Goal: Information Seeking & Learning: Find specific page/section

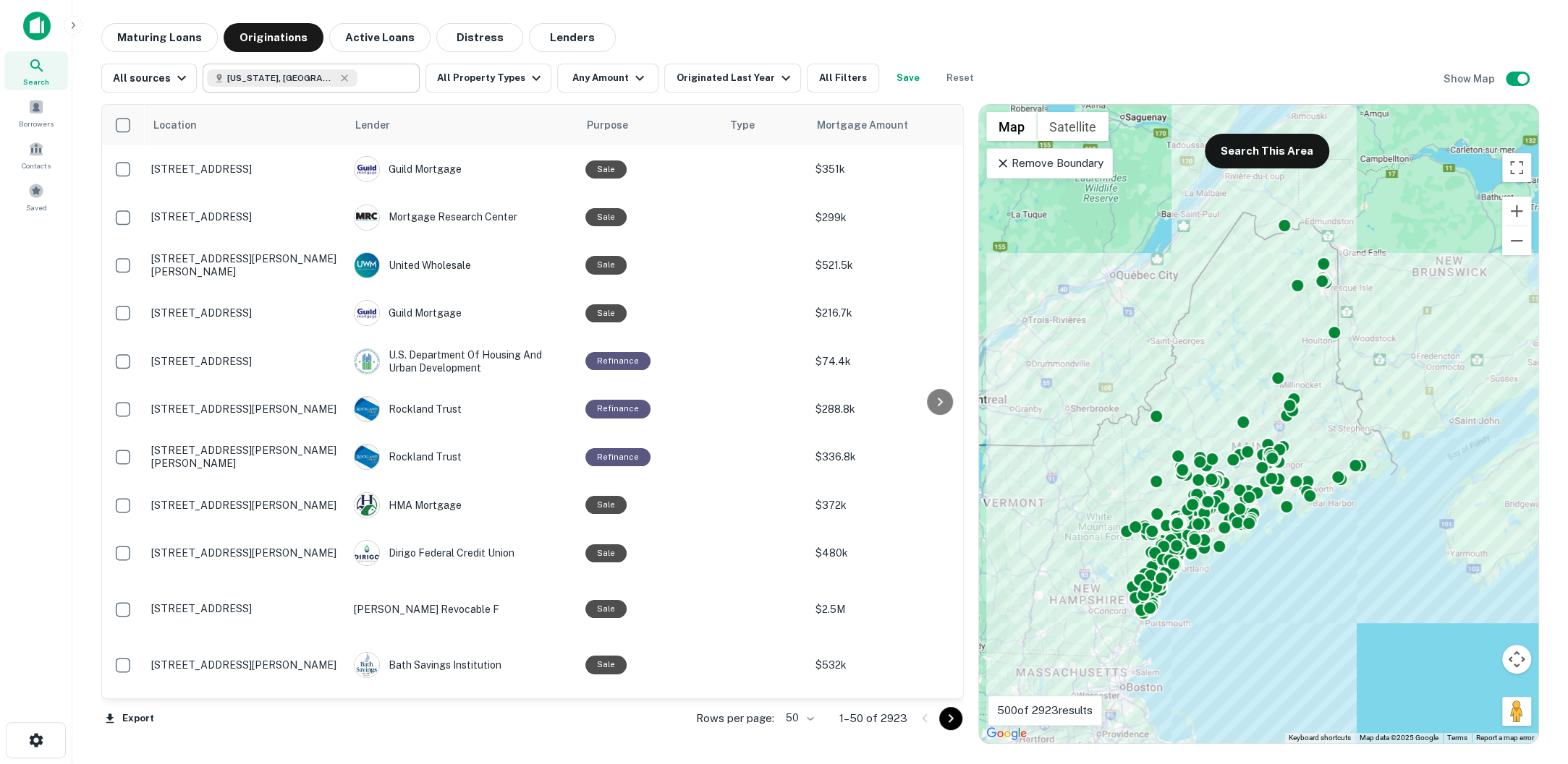
click at [358, 85] on input "text" at bounding box center [385, 78] width 56 height 20
click at [347, 85] on input "**********" at bounding box center [298, 78] width 184 height 20
type input "********"
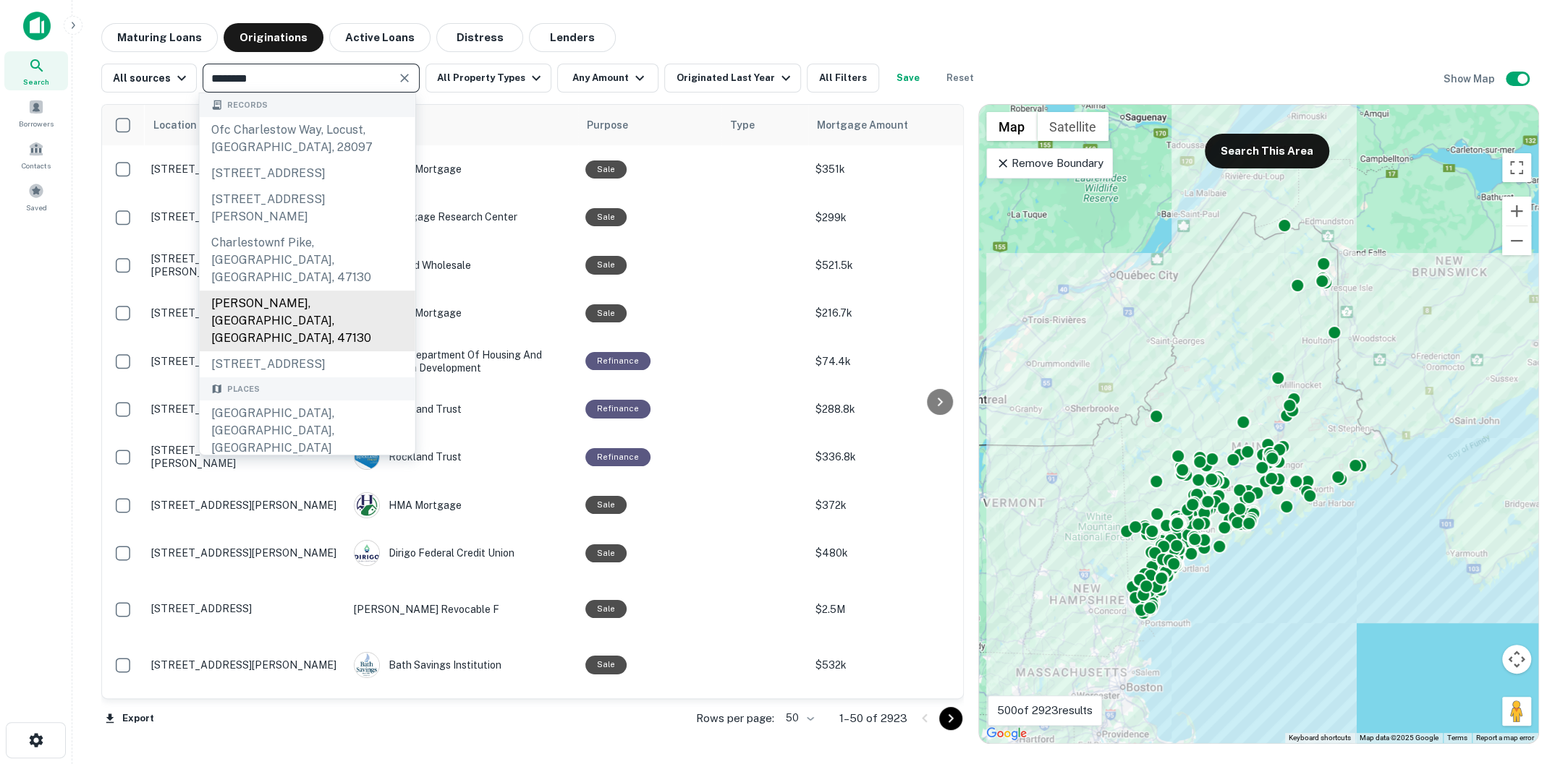
scroll to position [24, 0]
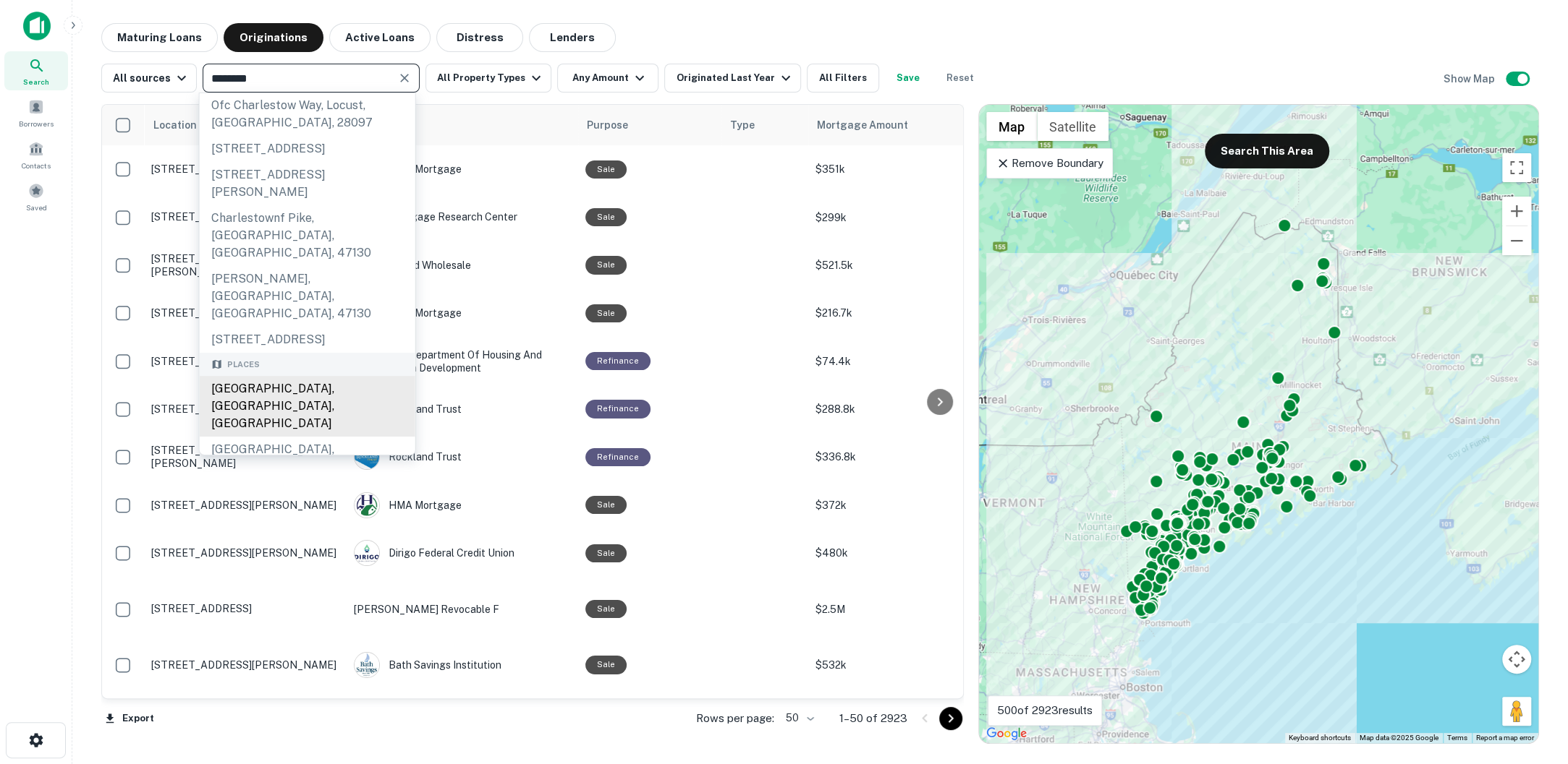
click at [297, 392] on div "[GEOGRAPHIC_DATA], [GEOGRAPHIC_DATA], [GEOGRAPHIC_DATA]" at bounding box center [307, 406] width 216 height 60
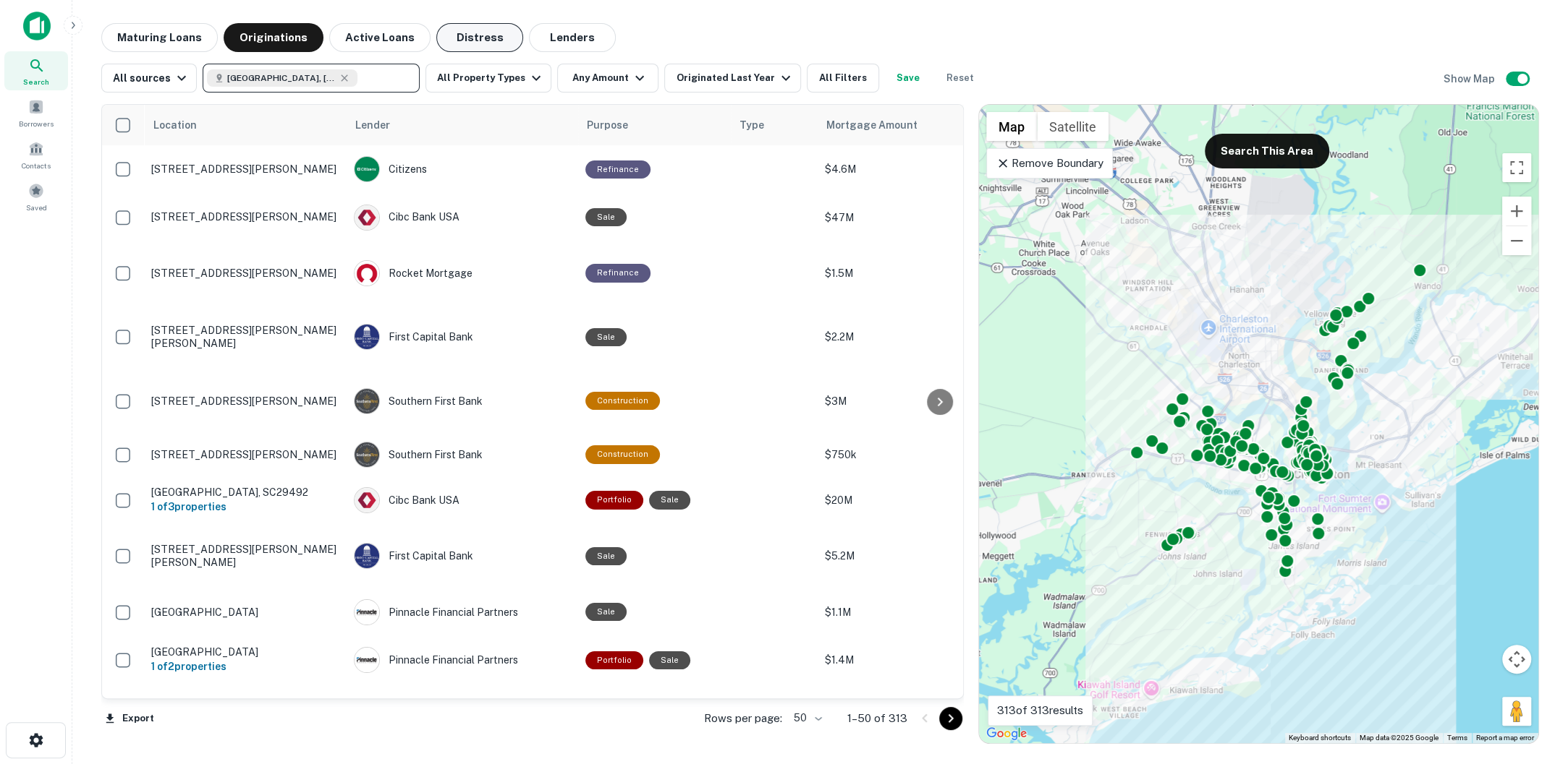
click at [458, 37] on button "Distress" at bounding box center [479, 38] width 87 height 29
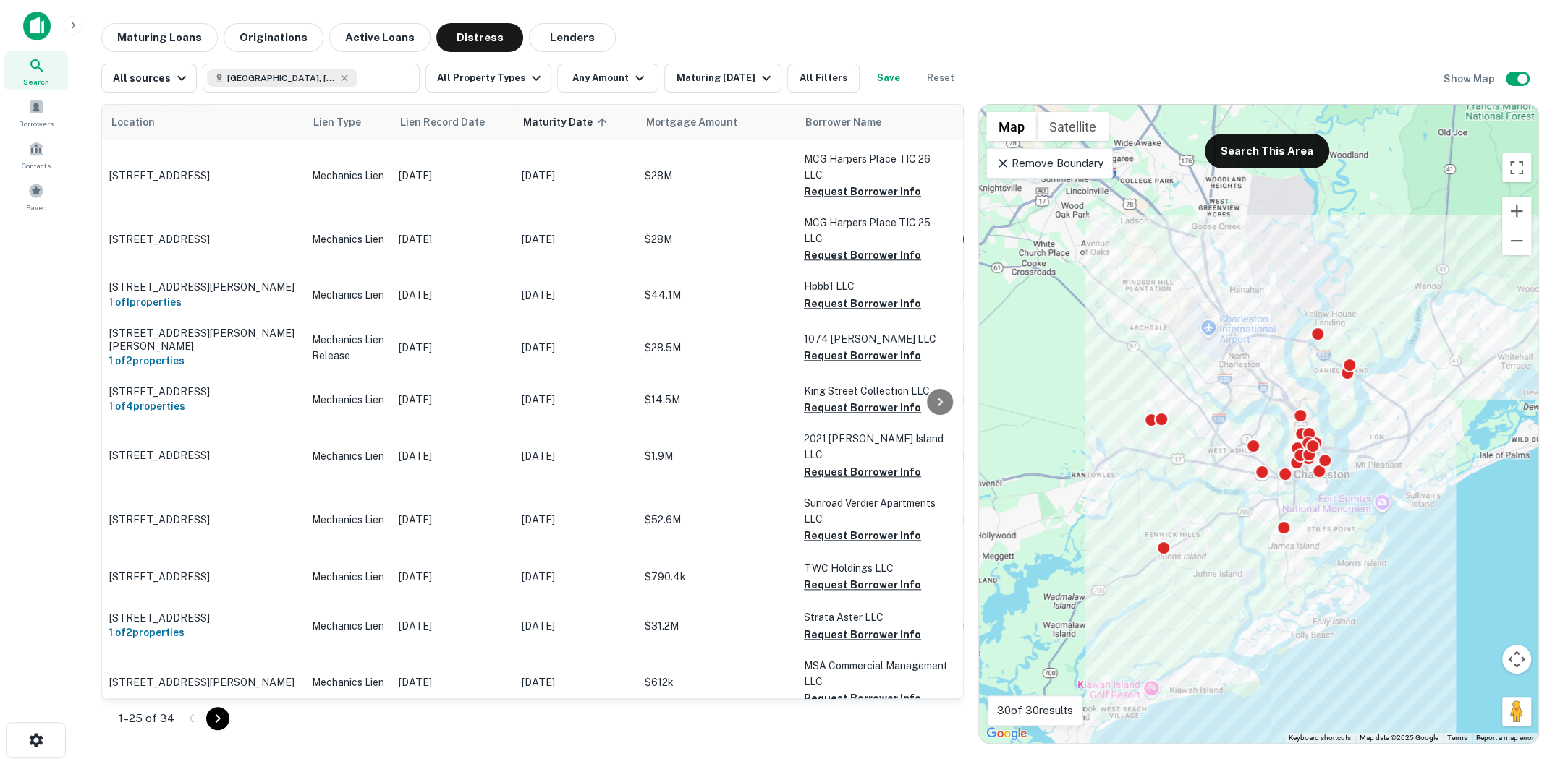
scroll to position [1254, 0]
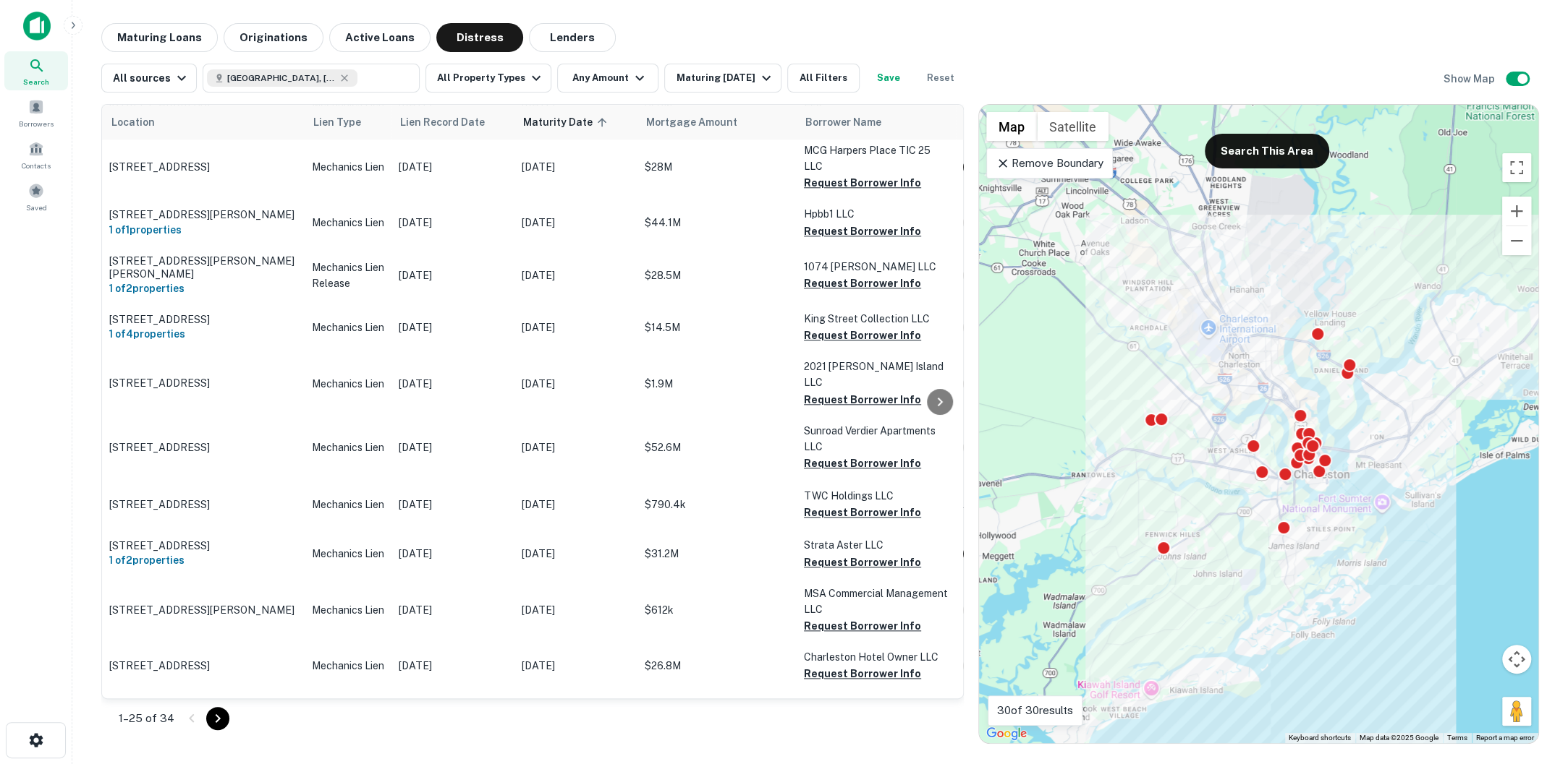
click at [213, 717] on icon "Go to next page" at bounding box center [217, 719] width 18 height 18
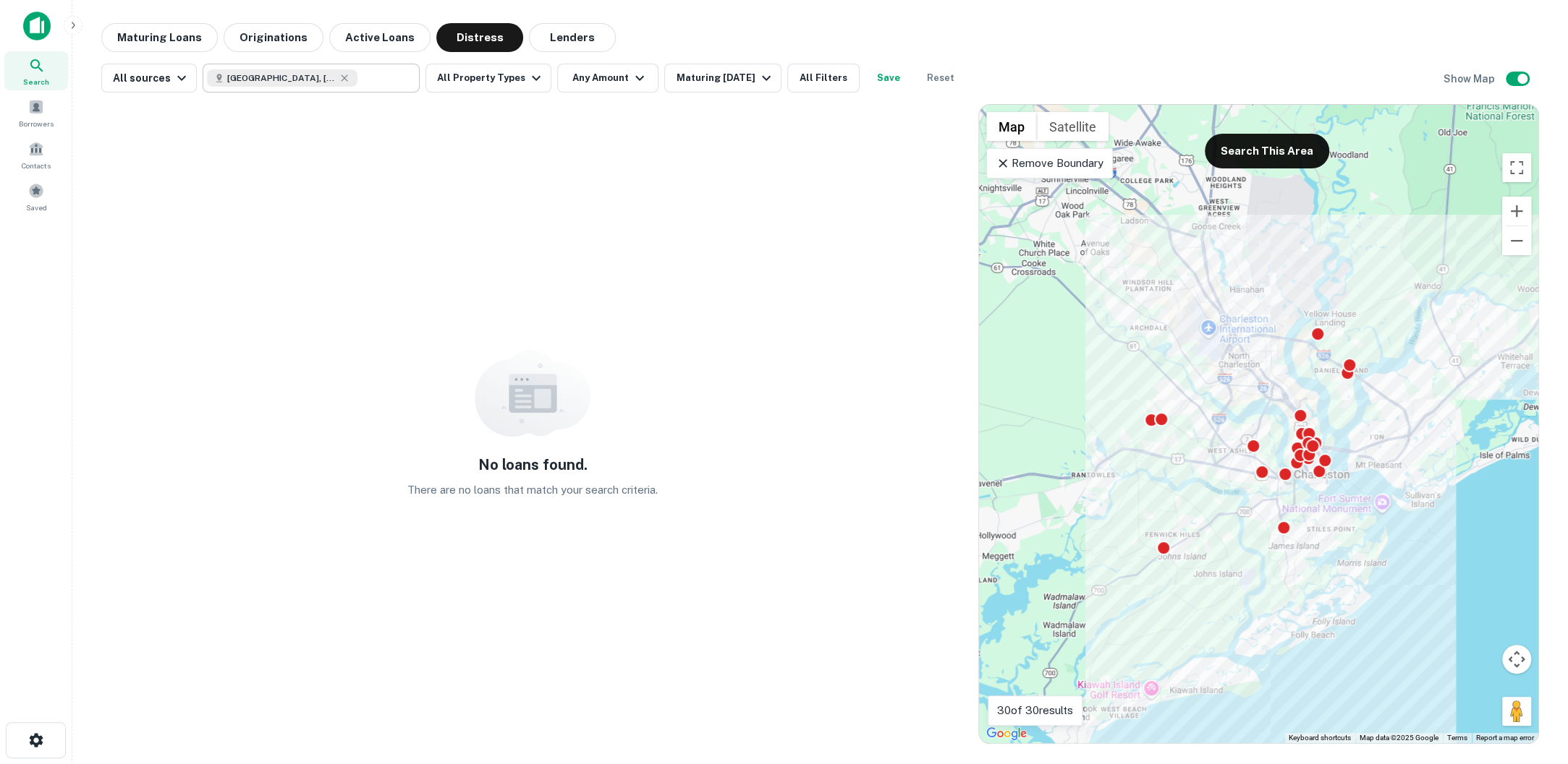
type input "**********"
click at [378, 83] on input "**********" at bounding box center [298, 78] width 184 height 20
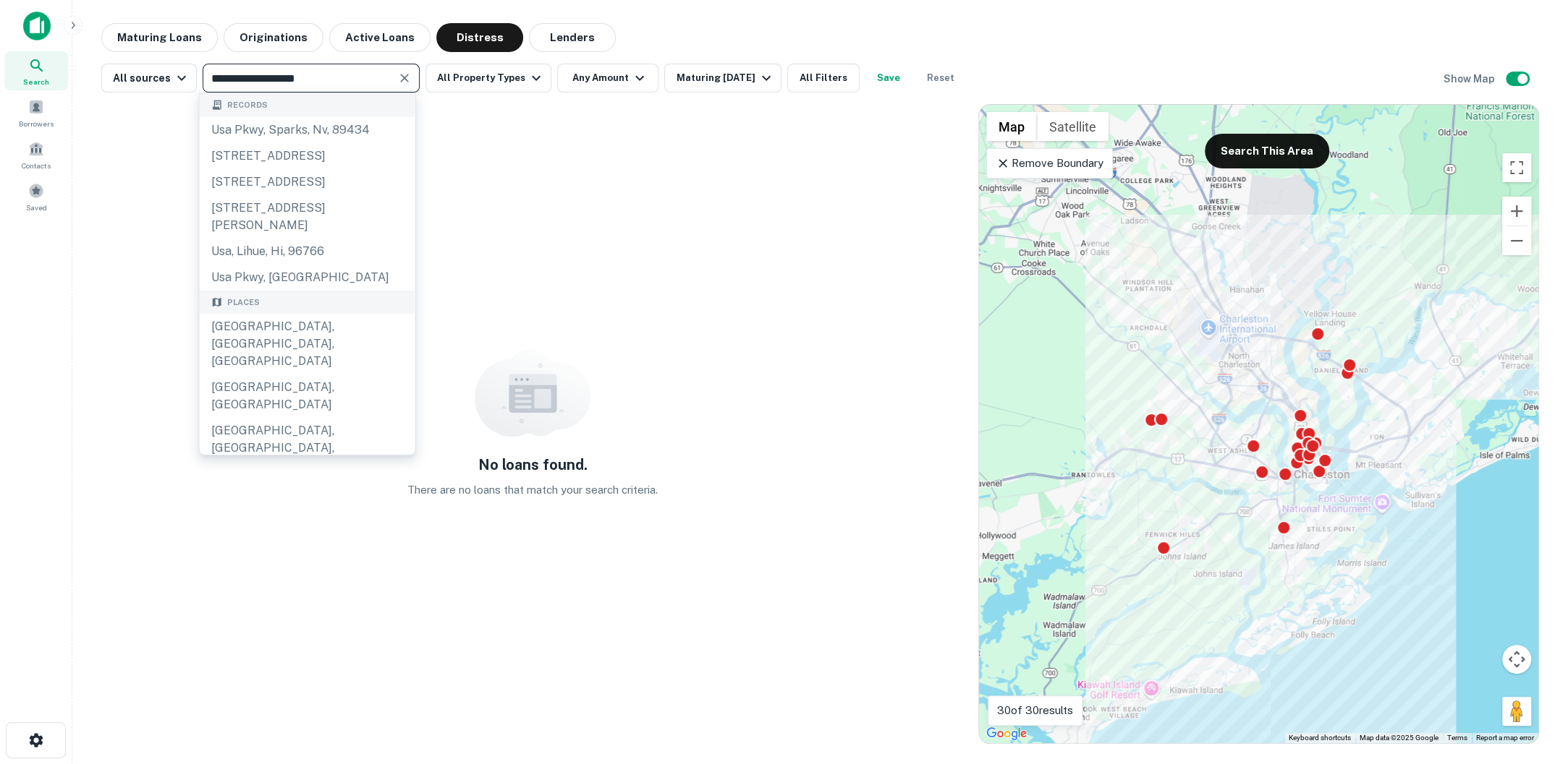
click at [360, 103] on div "Records" at bounding box center [307, 105] width 216 height 23
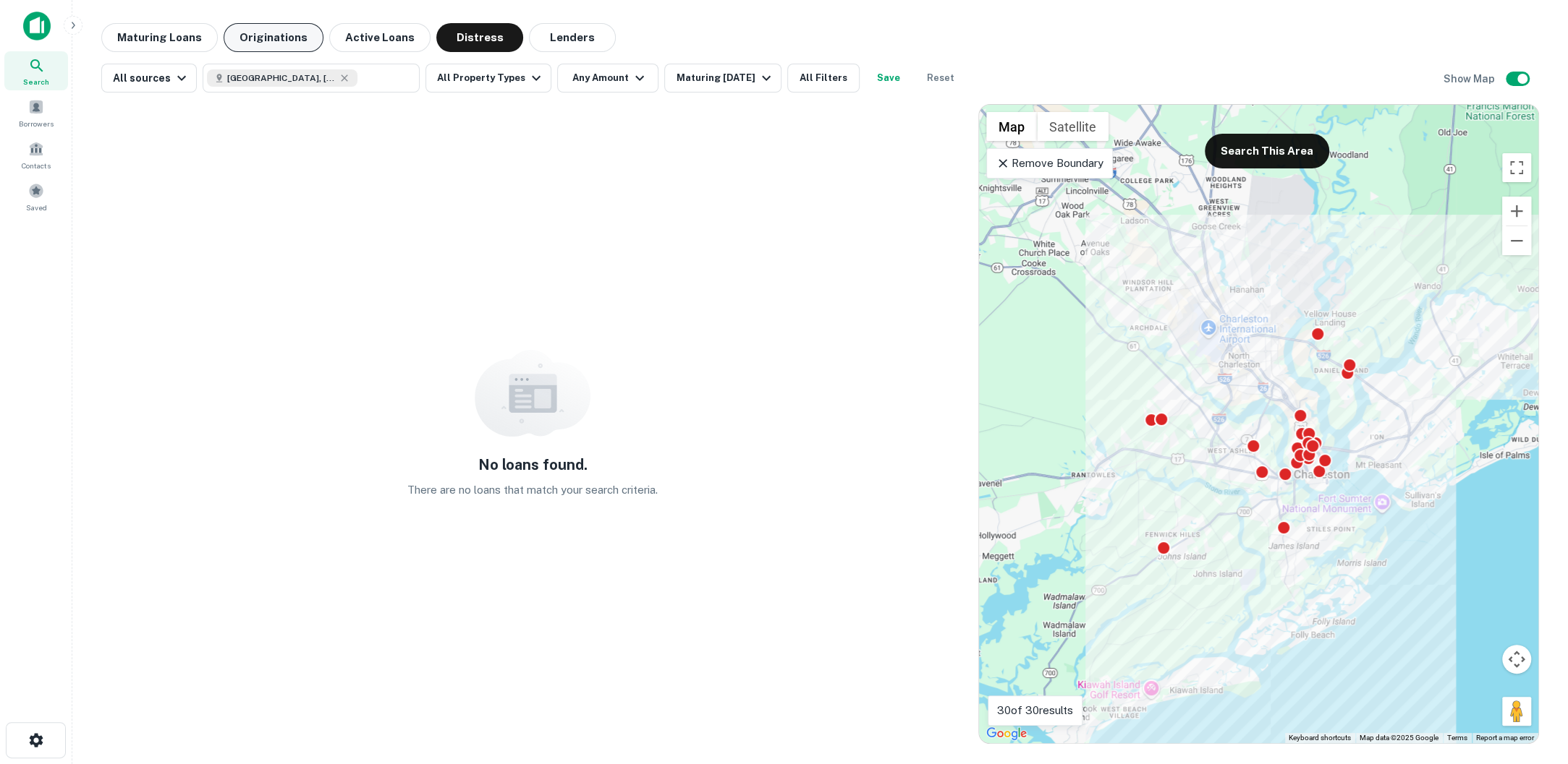
click at [279, 38] on button "Originations" at bounding box center [273, 38] width 99 height 29
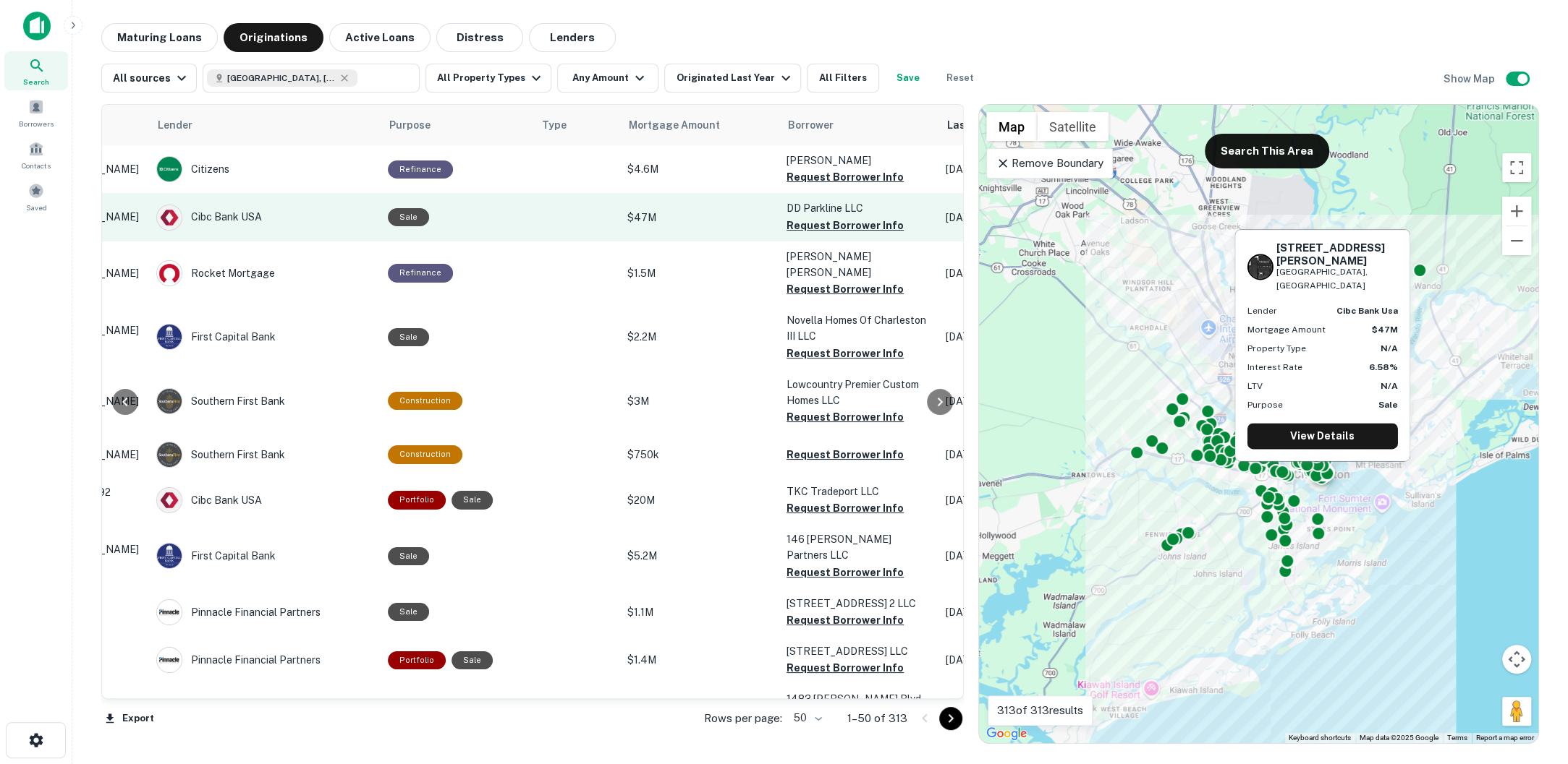
scroll to position [0, 163]
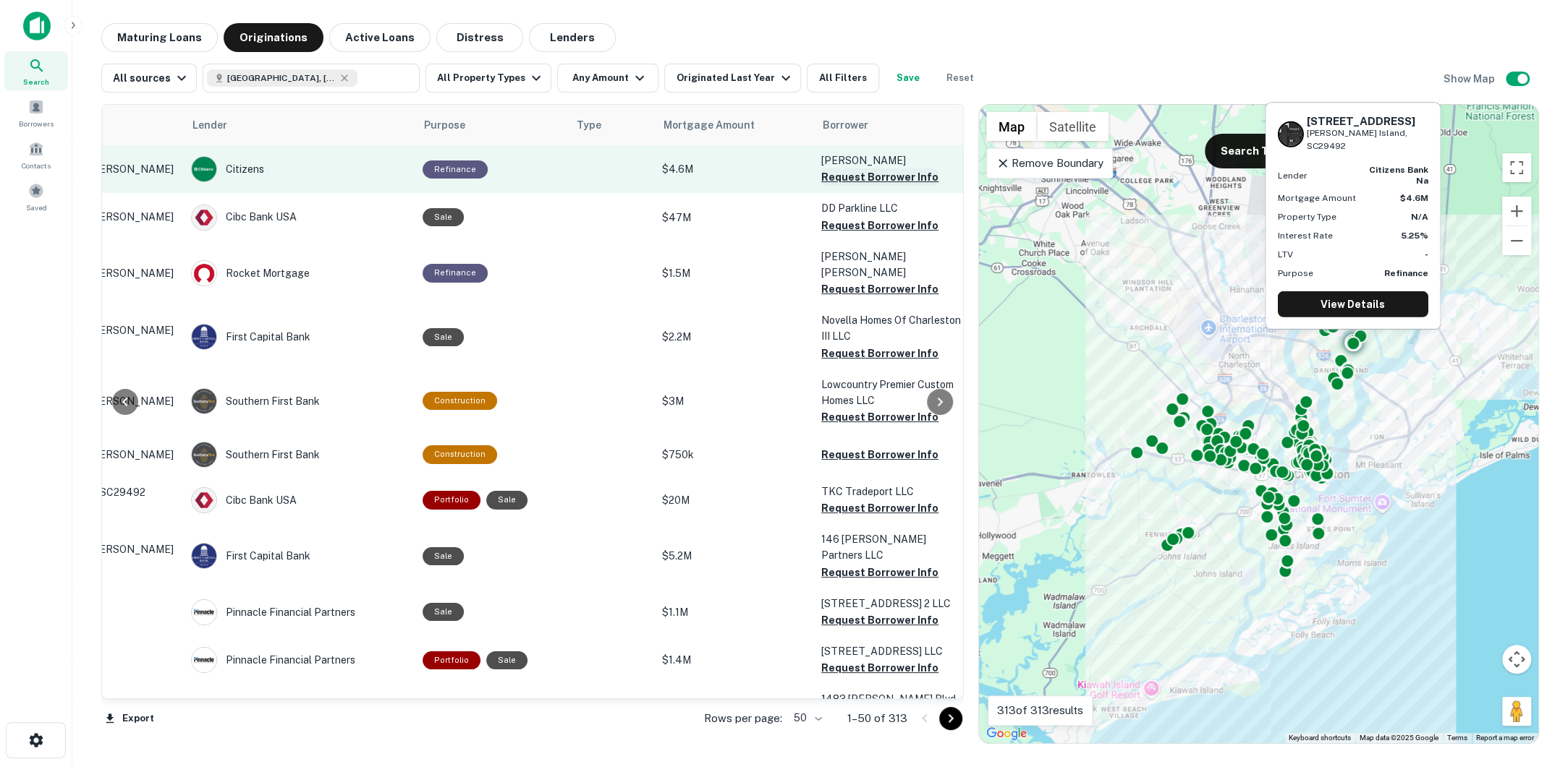
click at [871, 178] on button "Request Borrower Info" at bounding box center [880, 177] width 117 height 18
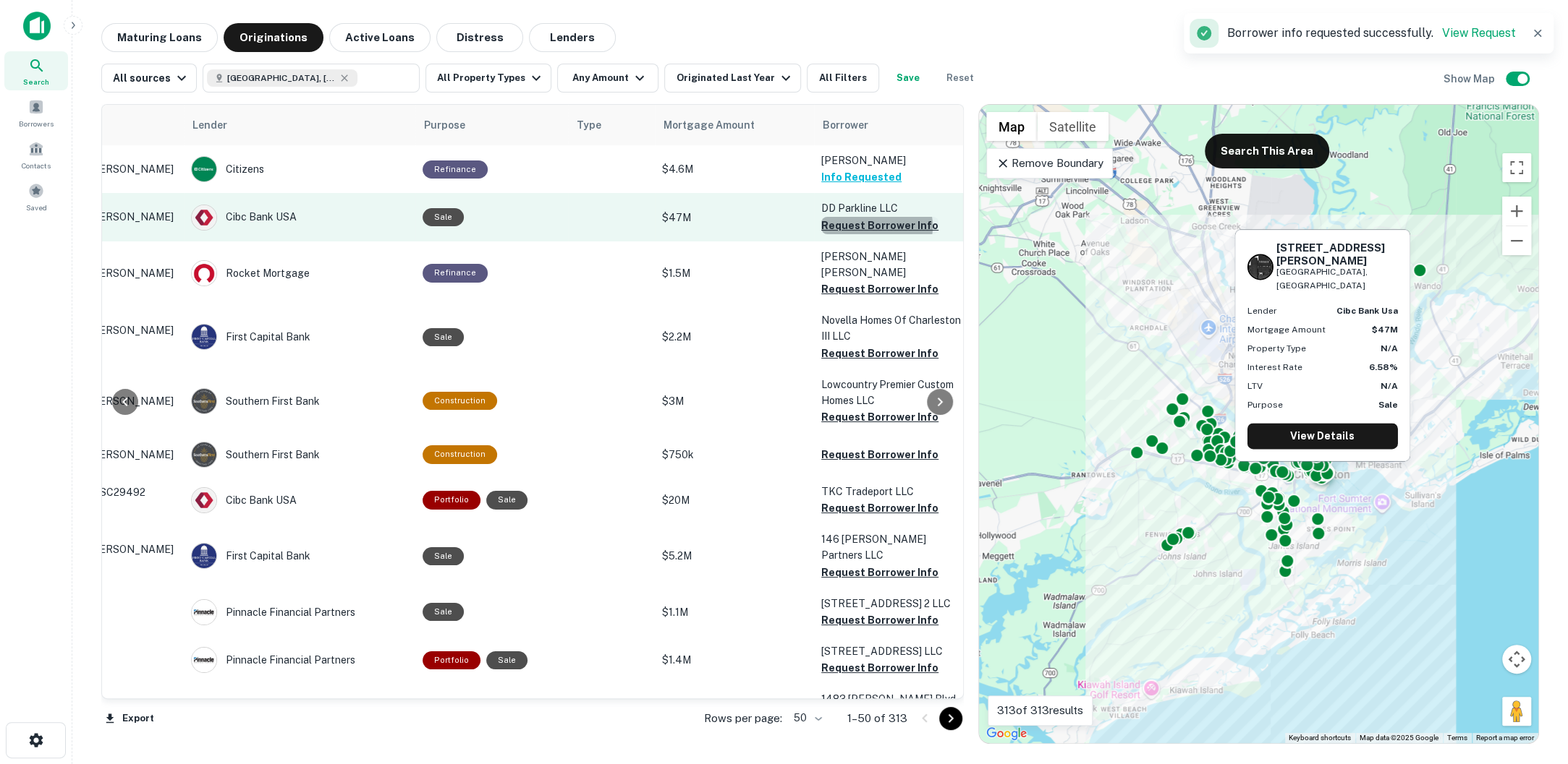
click at [869, 226] on button "Request Borrower Info" at bounding box center [880, 226] width 117 height 18
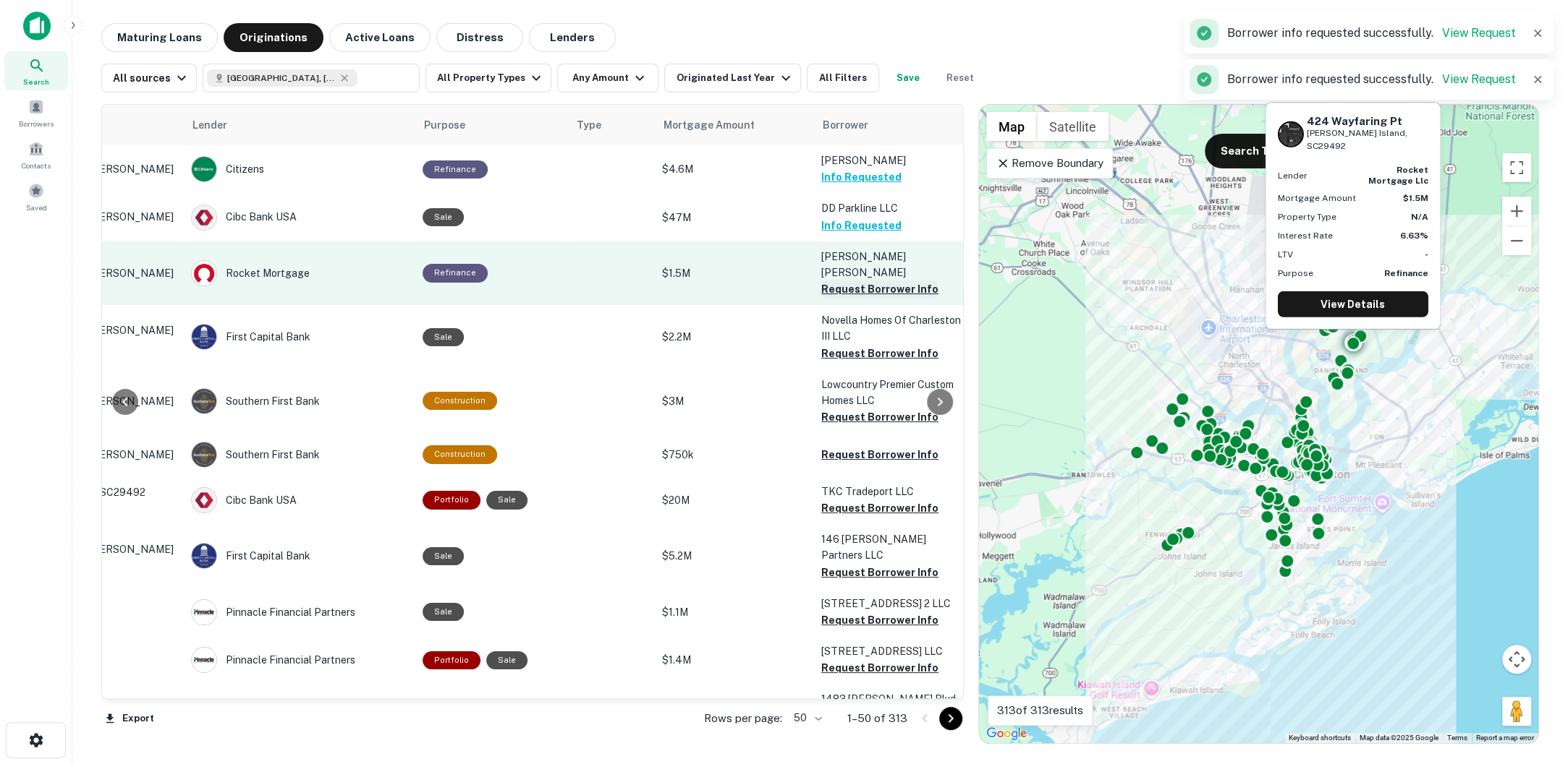
click at [863, 281] on button "Request Borrower Info" at bounding box center [880, 289] width 117 height 18
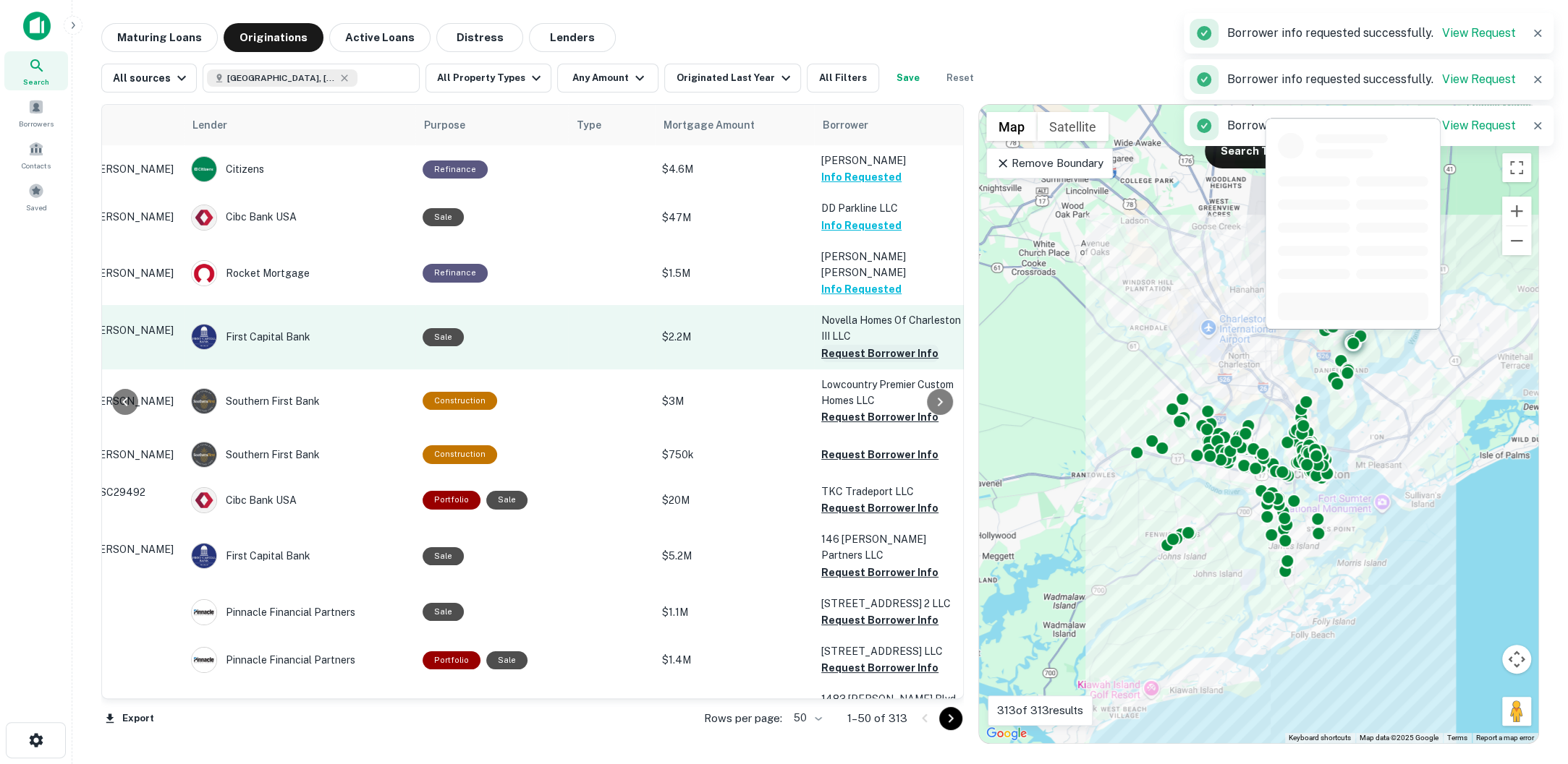
click at [859, 345] on button "Request Borrower Info" at bounding box center [880, 354] width 117 height 18
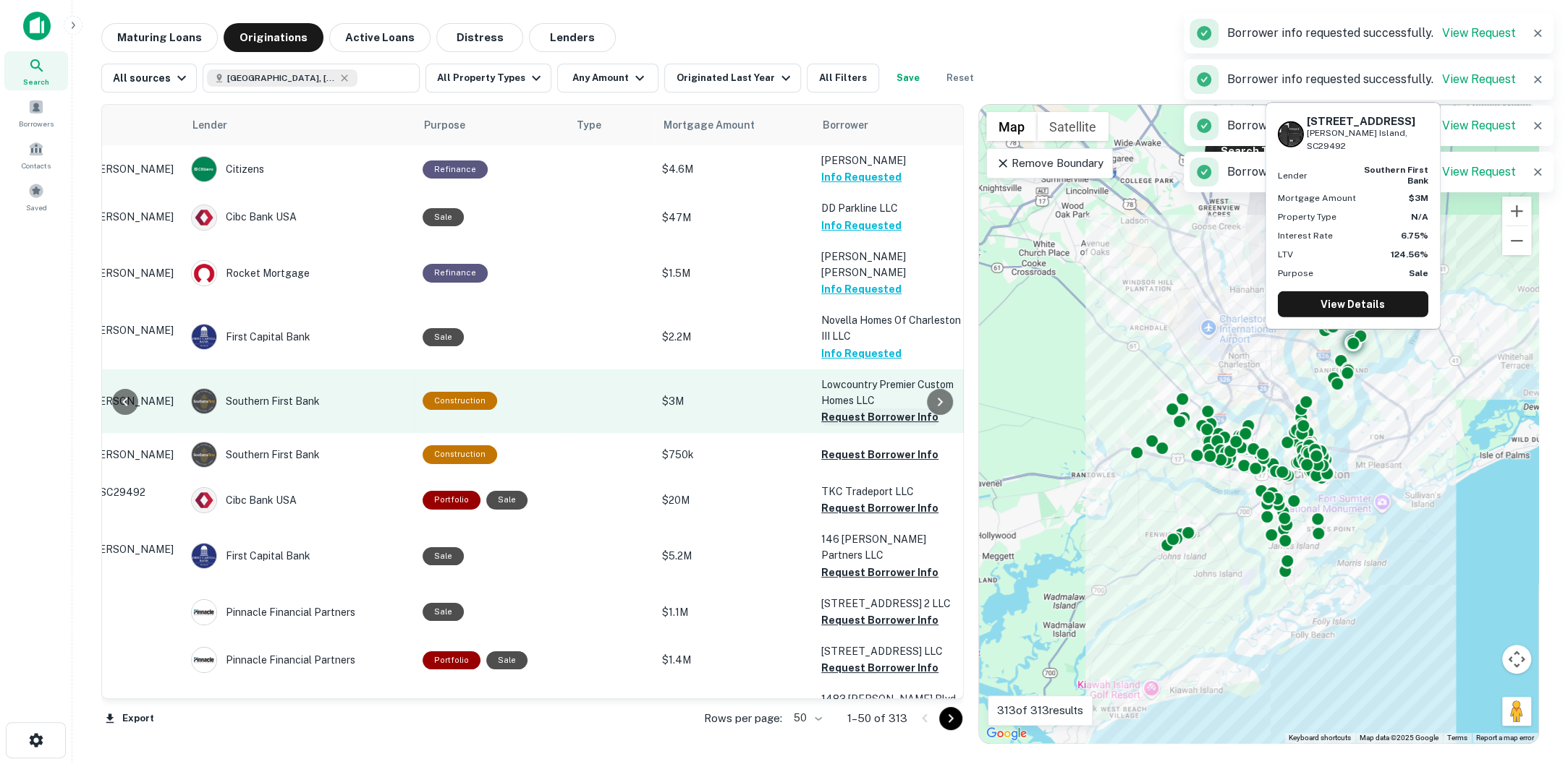
click at [857, 408] on button "Request Borrower Info" at bounding box center [880, 417] width 117 height 18
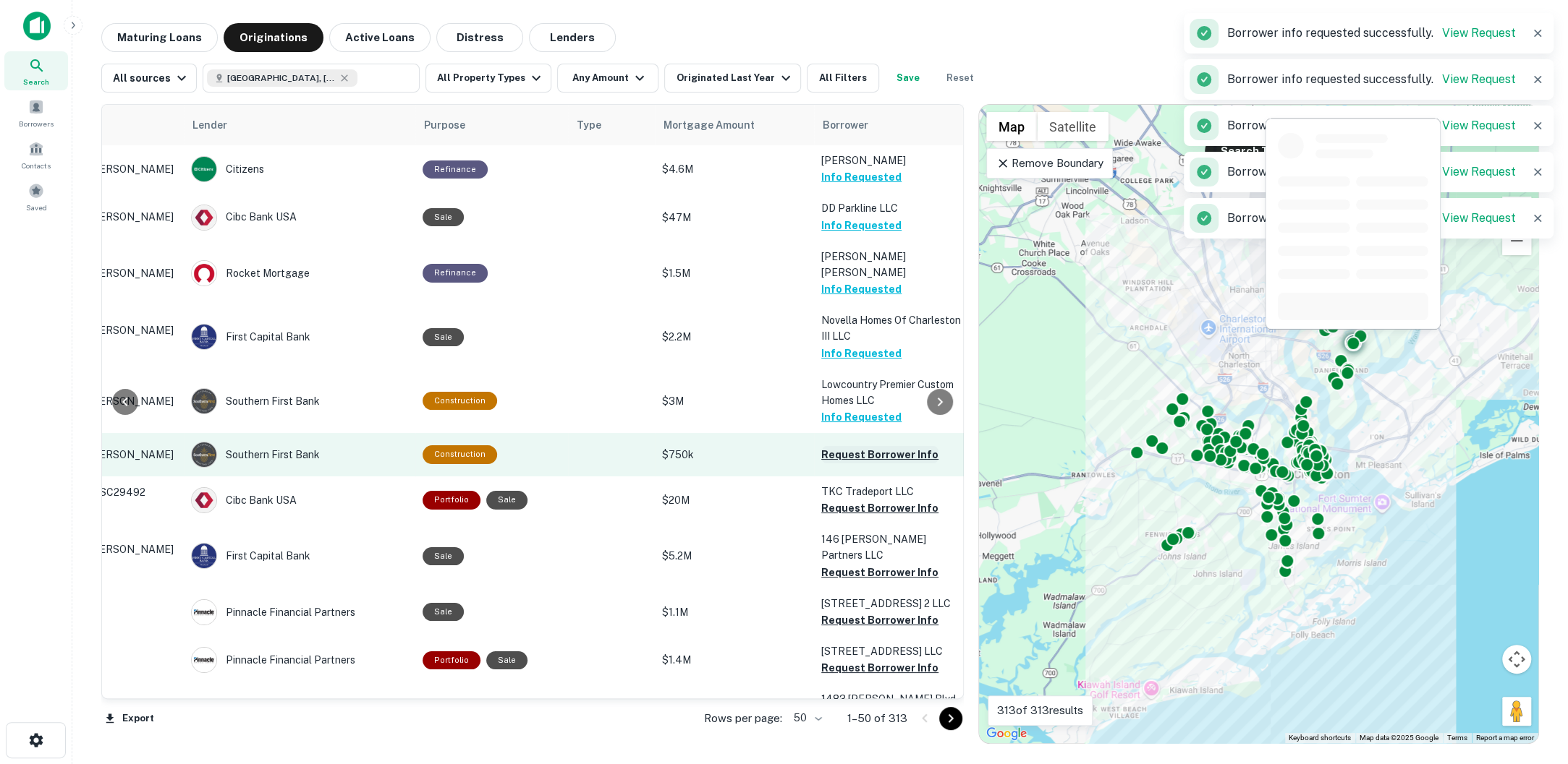
click at [850, 446] on button "Request Borrower Info" at bounding box center [880, 455] width 117 height 18
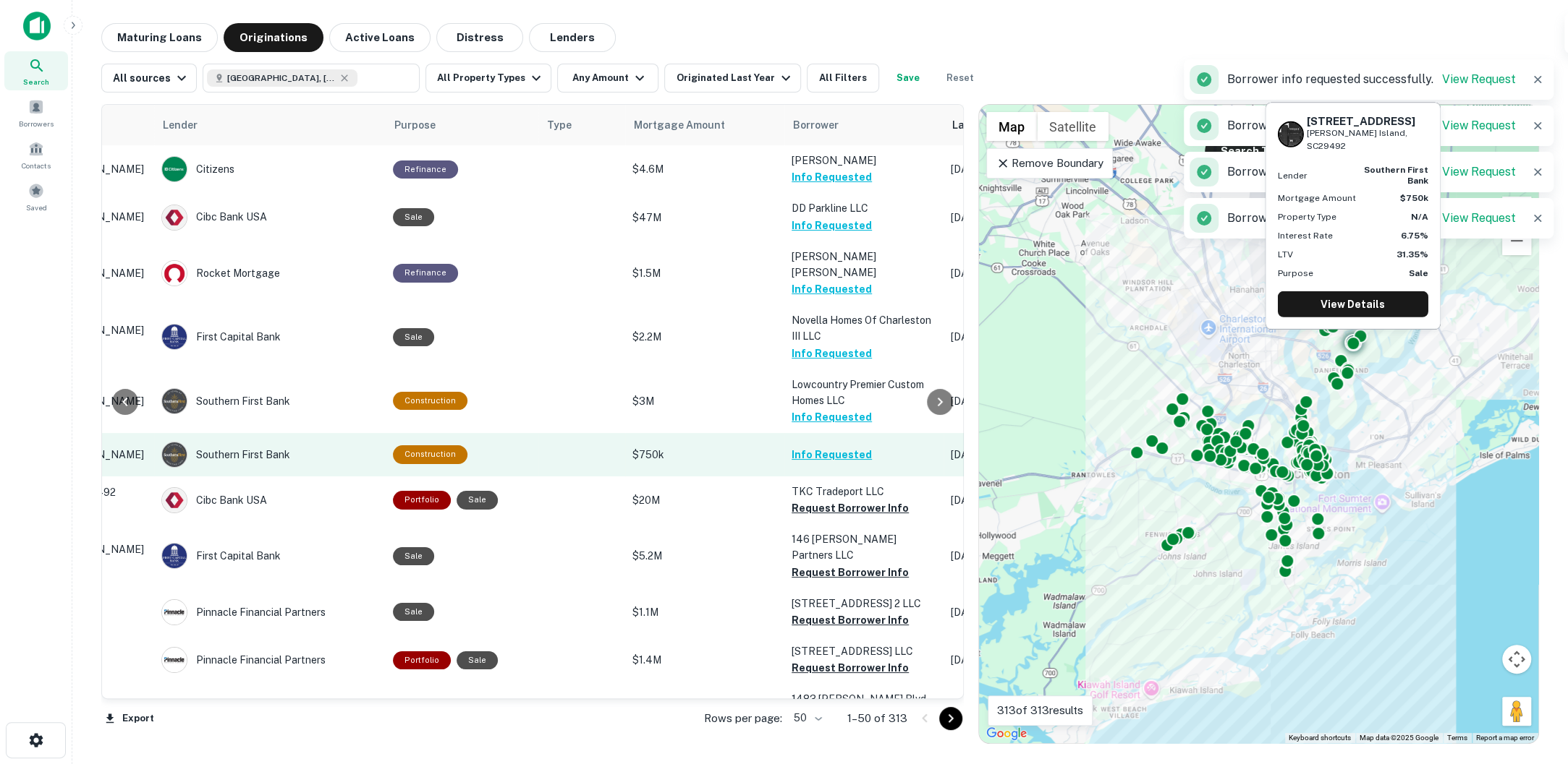
scroll to position [0, 194]
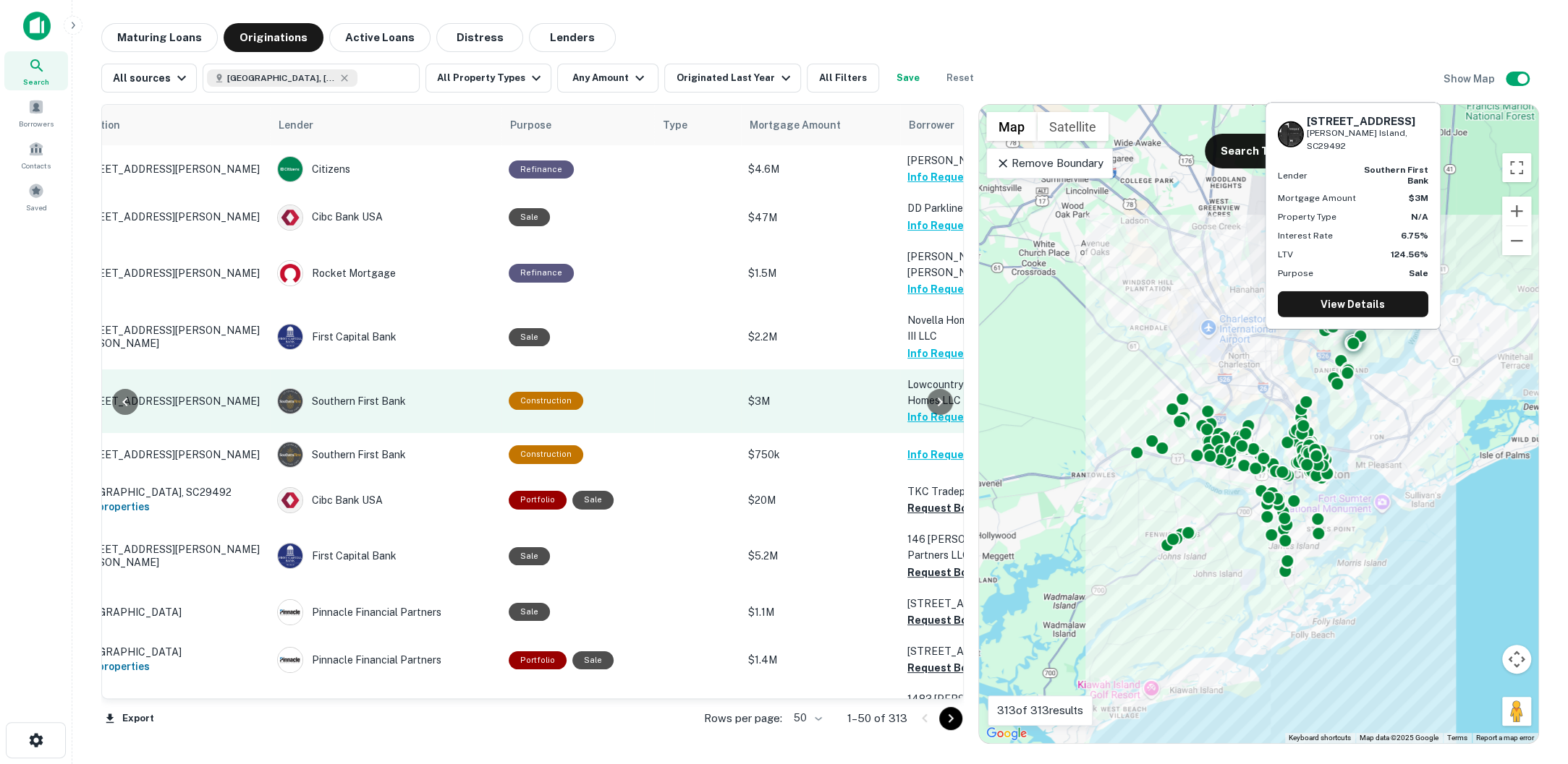
scroll to position [0, 65]
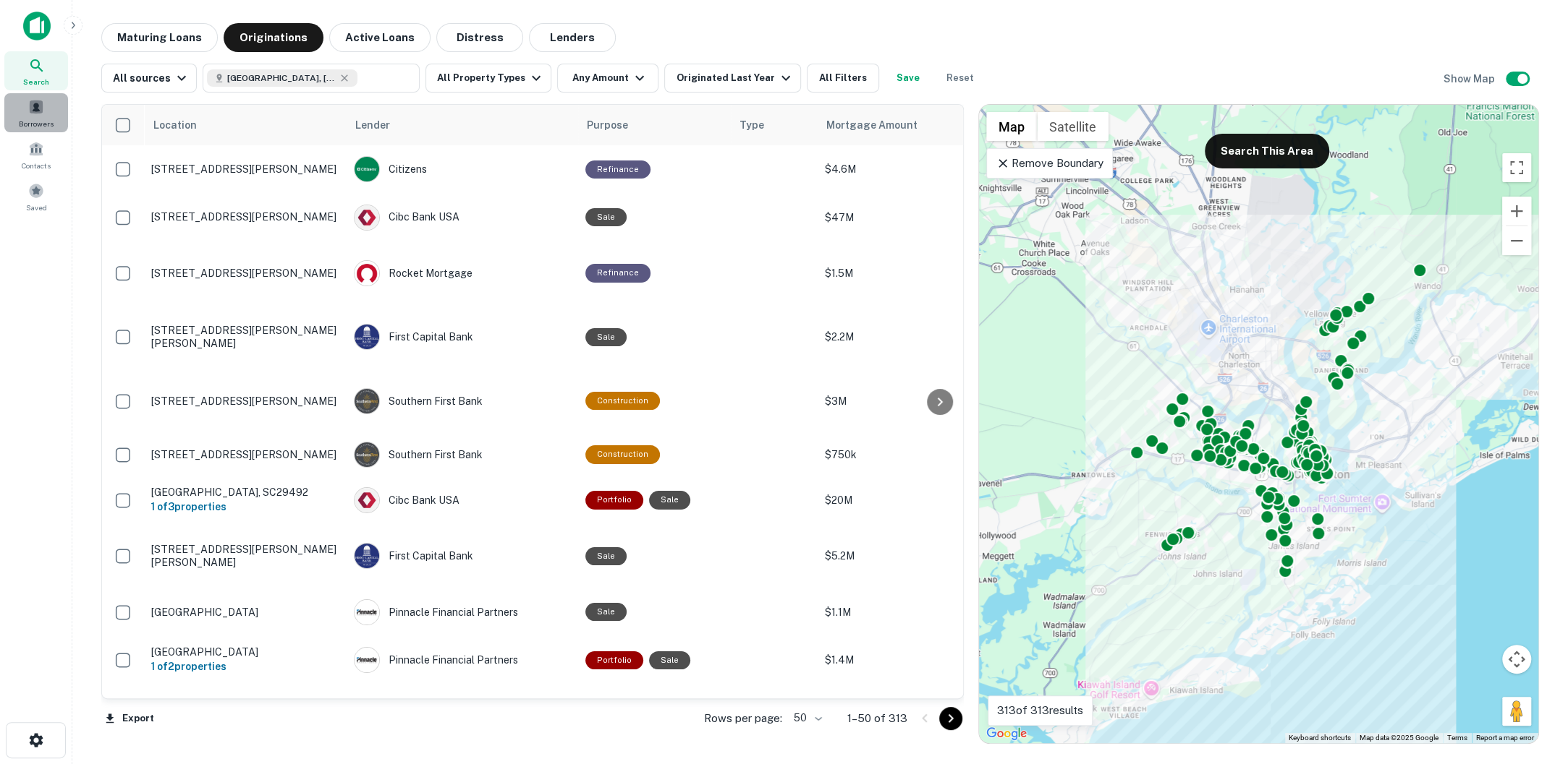
click at [54, 113] on div "Borrowers" at bounding box center [35, 113] width 63 height 39
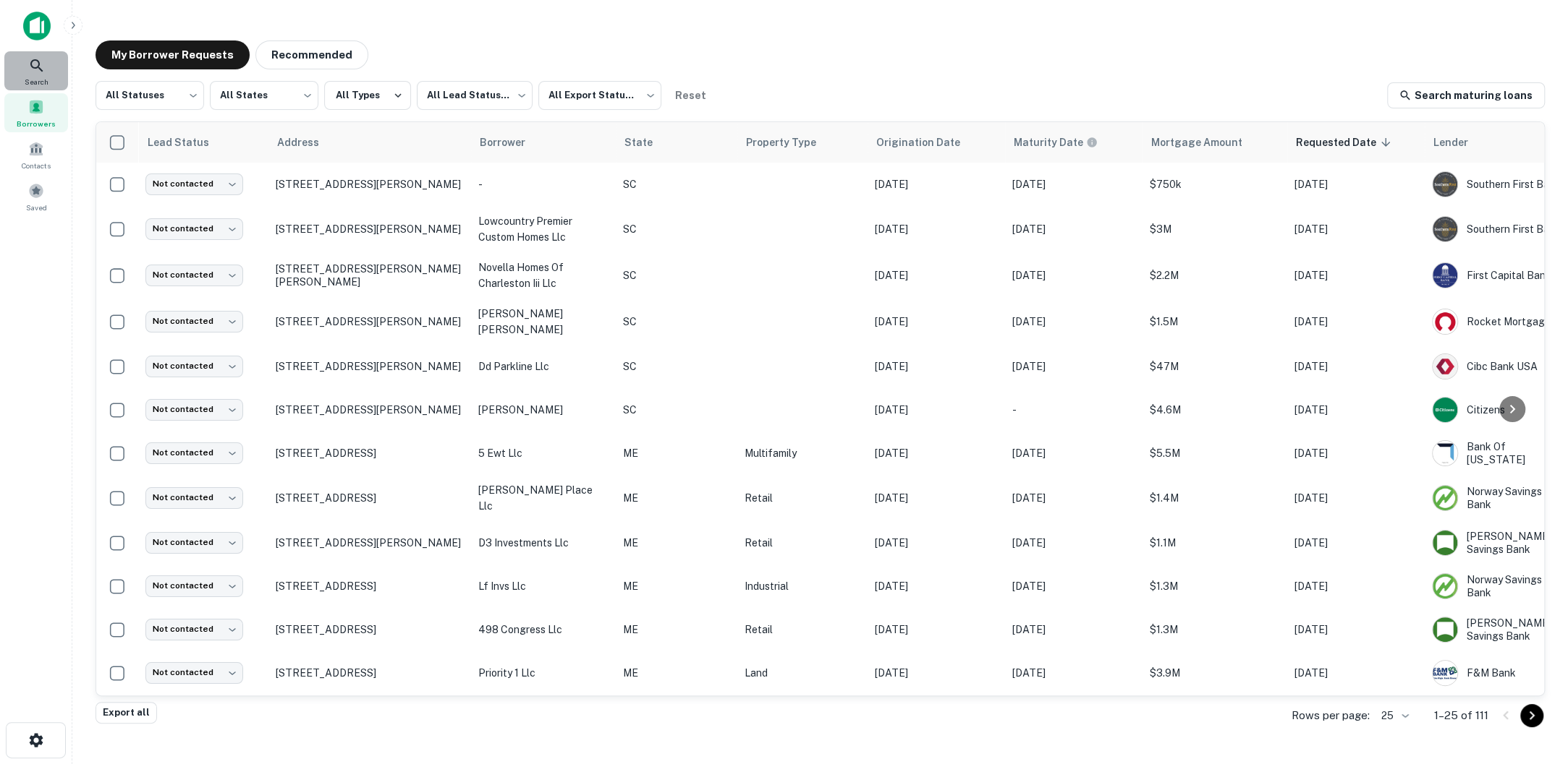
click at [36, 66] on icon at bounding box center [37, 66] width 18 height 18
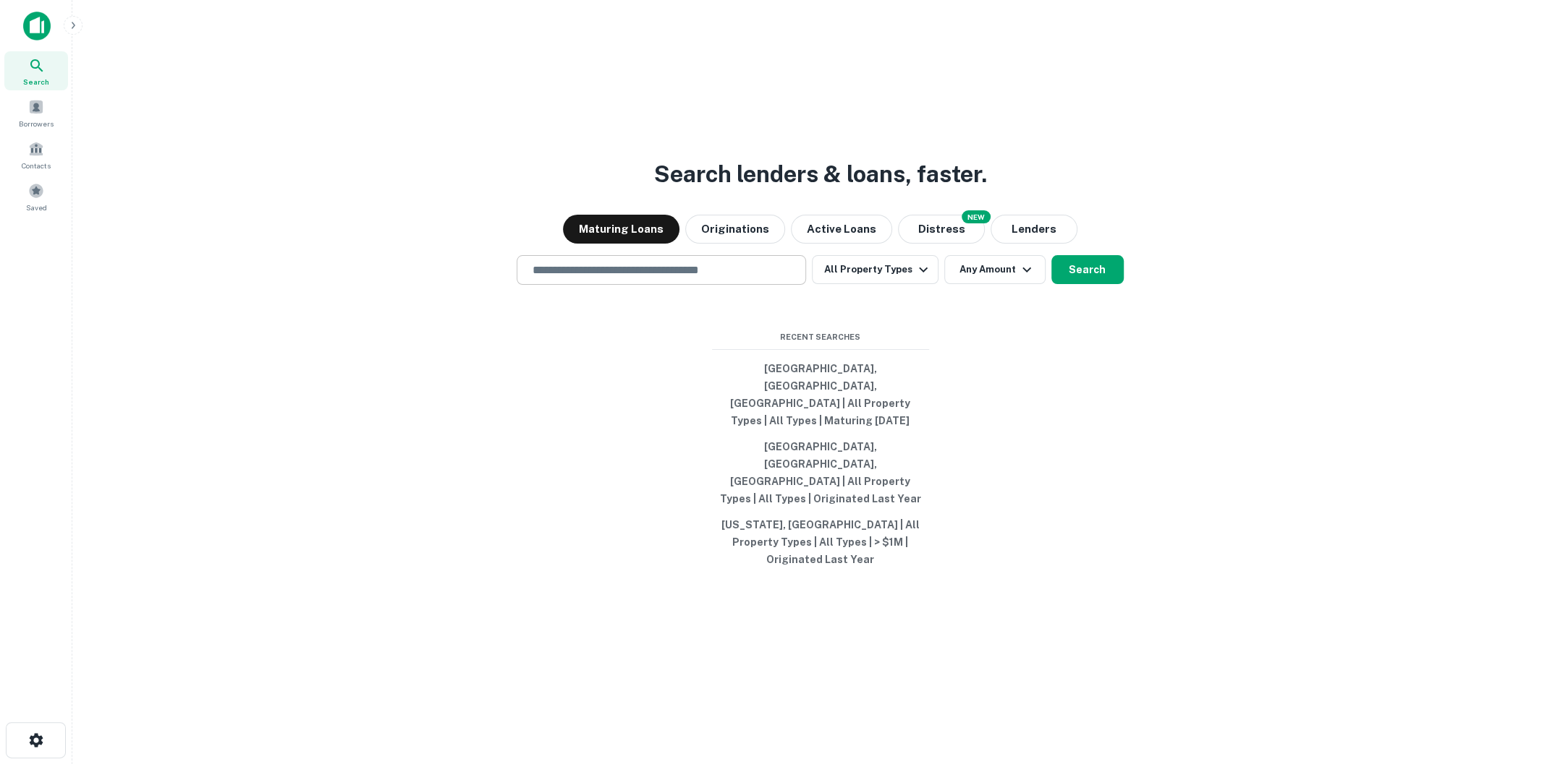
click at [690, 285] on div "​" at bounding box center [661, 270] width 290 height 29
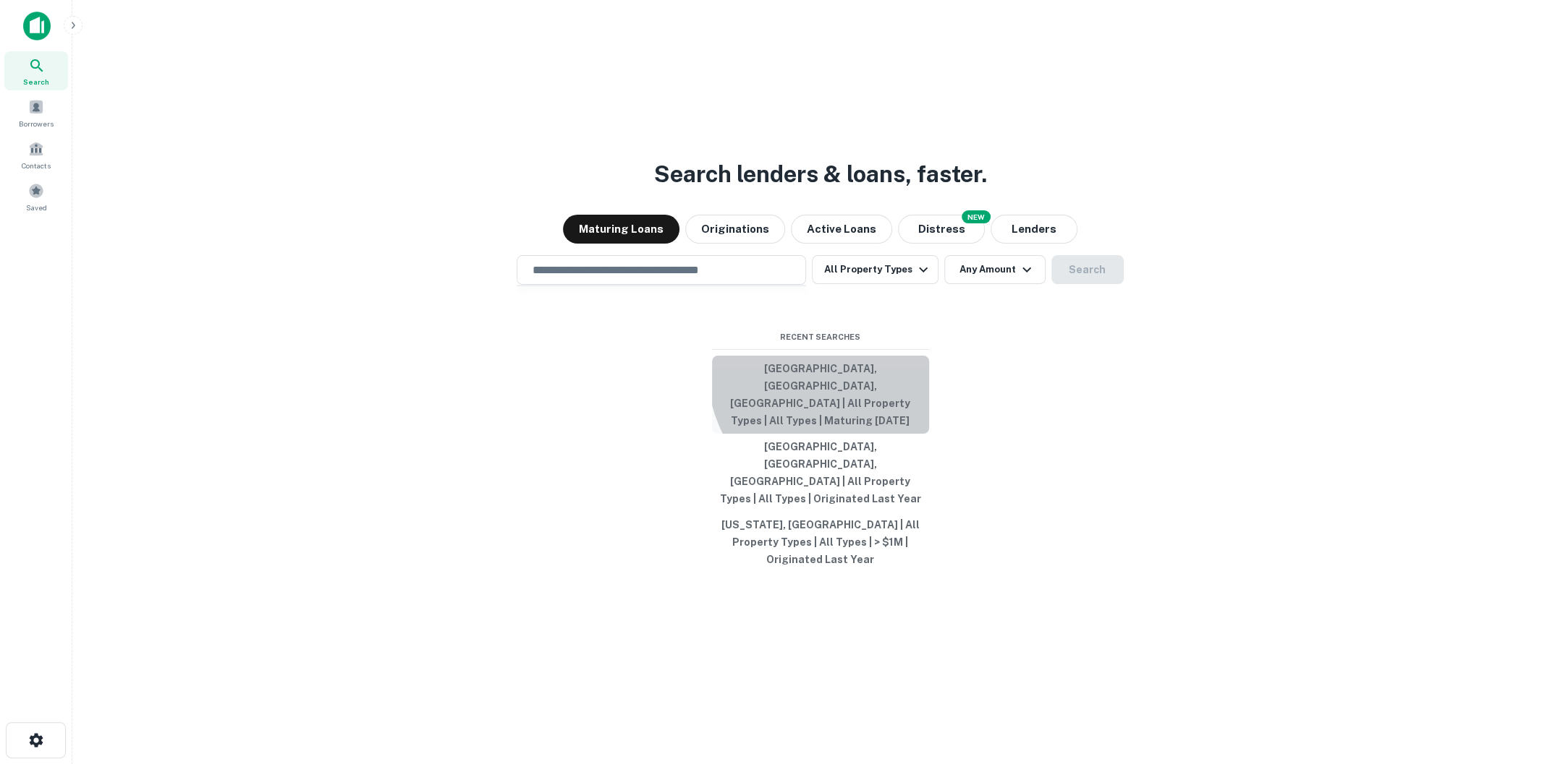
click at [860, 410] on button "[GEOGRAPHIC_DATA], [GEOGRAPHIC_DATA], [GEOGRAPHIC_DATA] | All Property Types | …" at bounding box center [820, 395] width 217 height 78
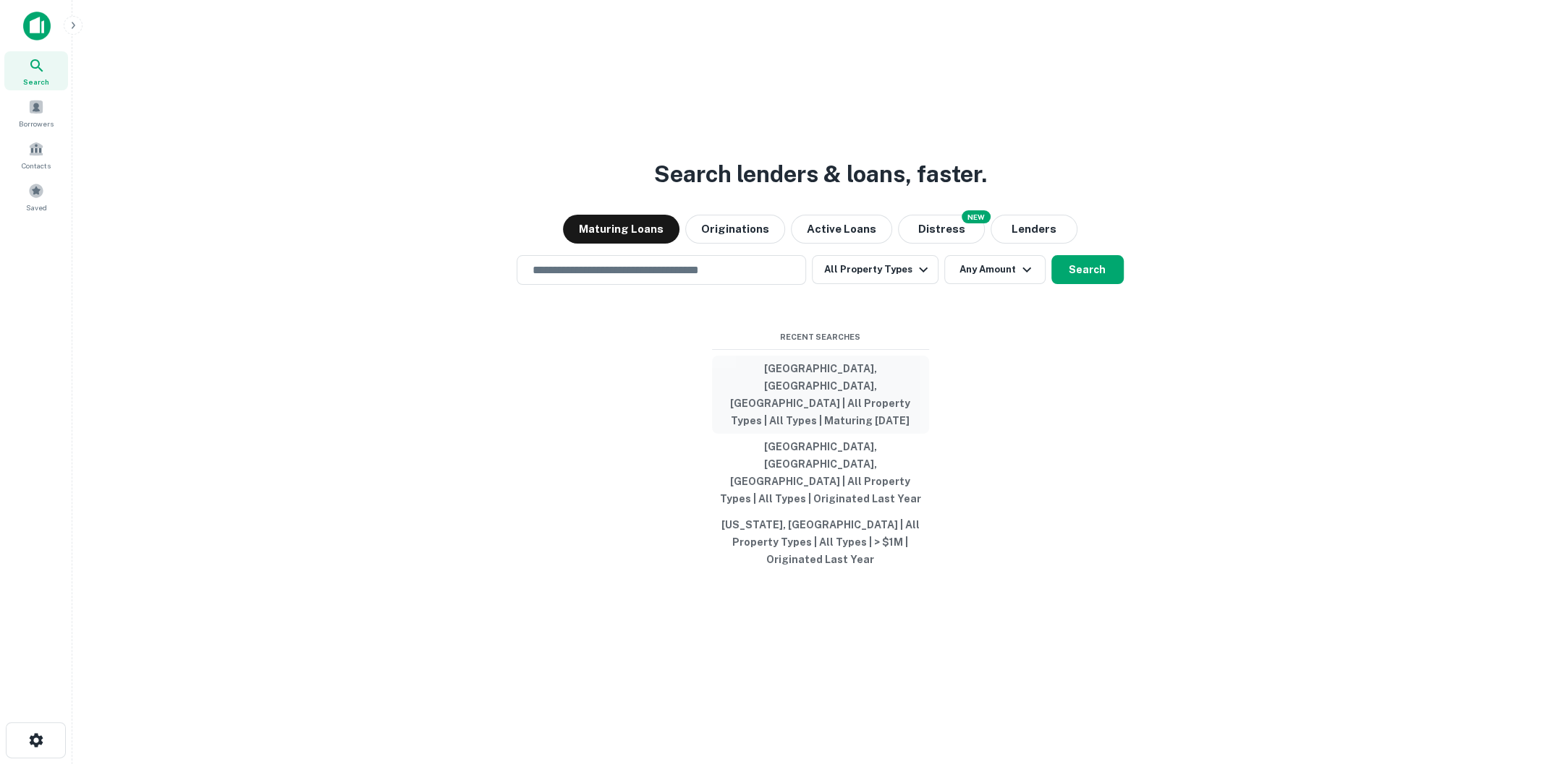
type input "**********"
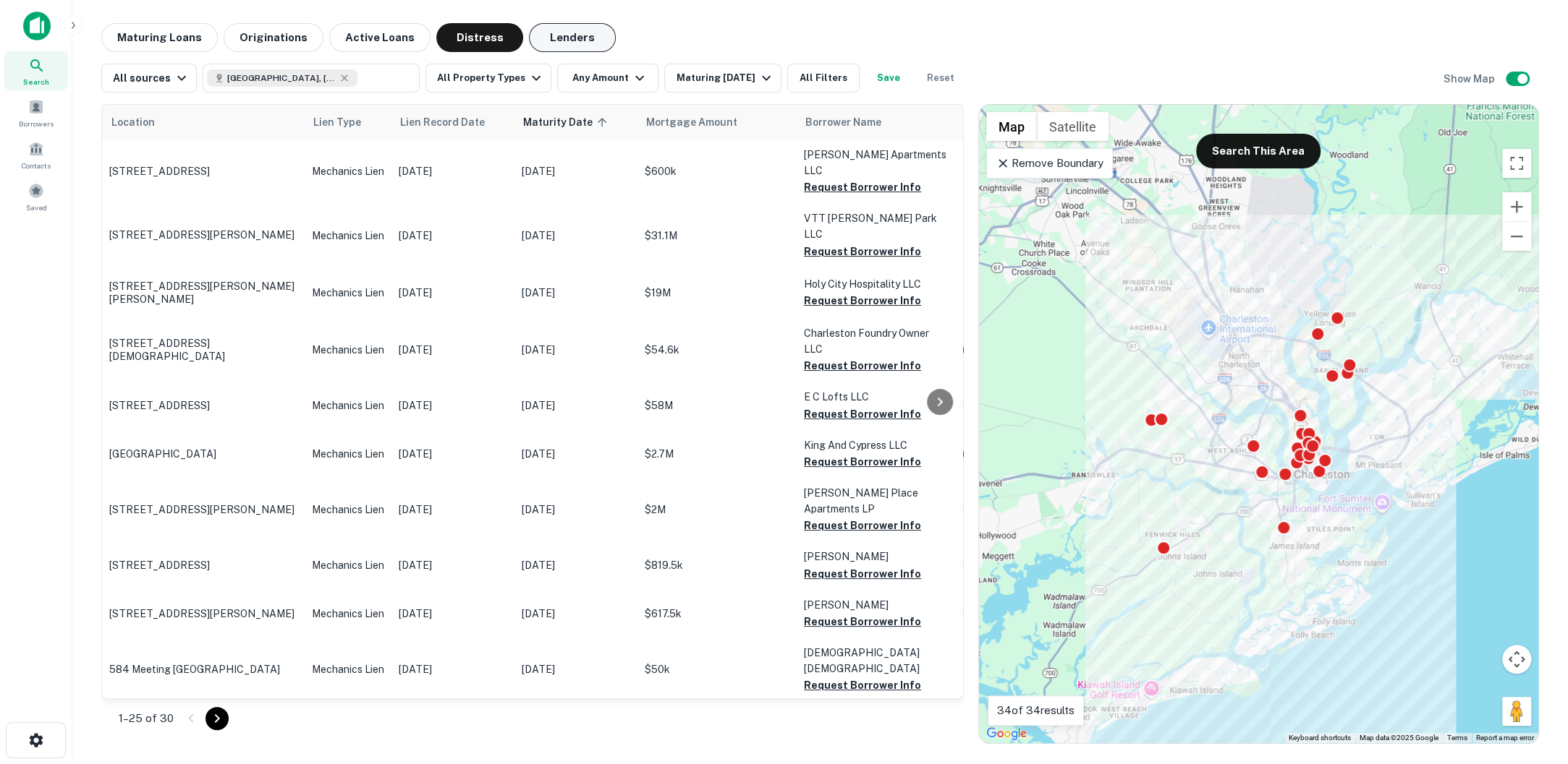
click at [577, 29] on button "Lenders" at bounding box center [571, 38] width 87 height 29
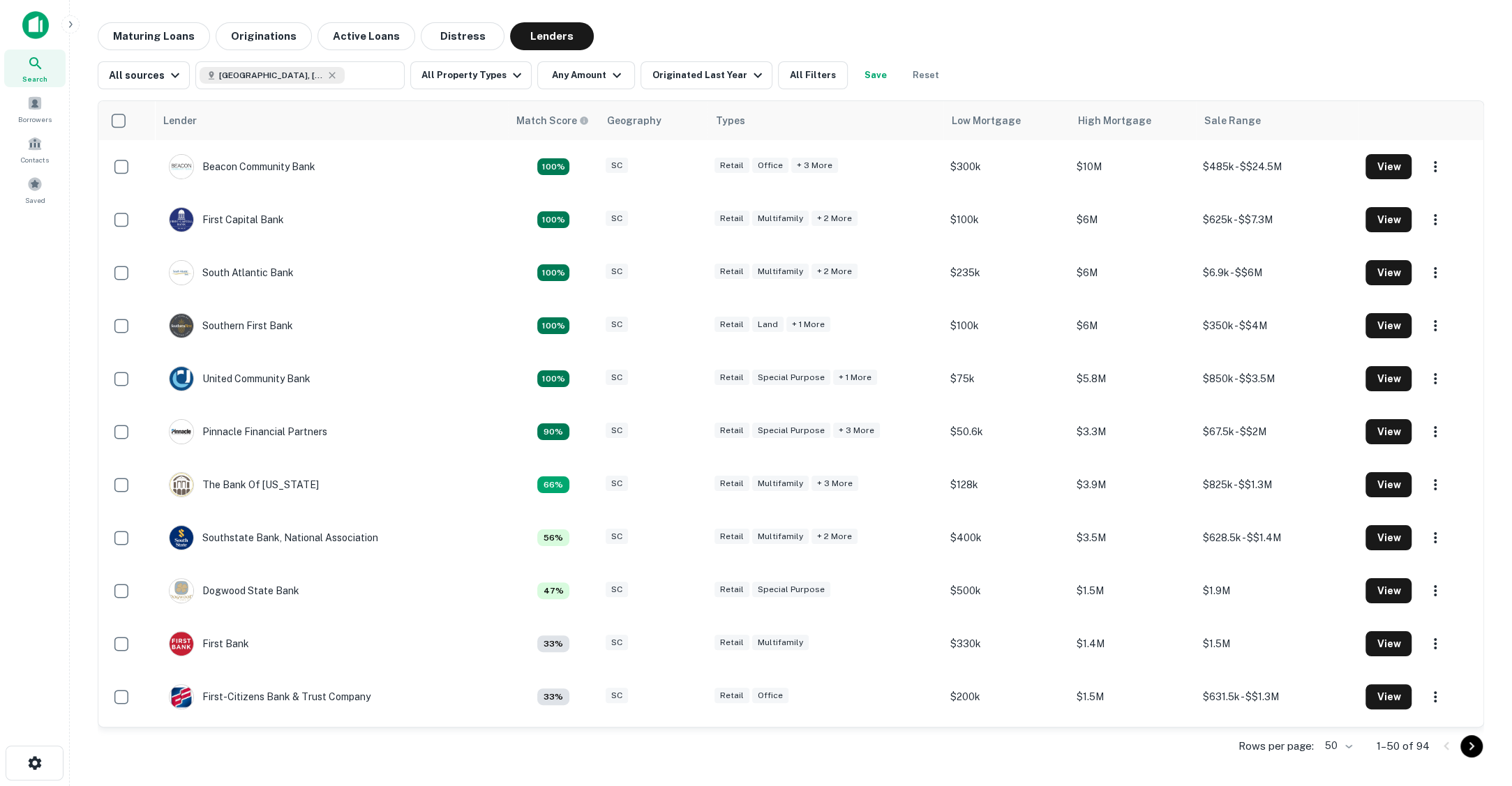
click at [71, 19] on icon "button" at bounding box center [71, 24] width 11 height 11
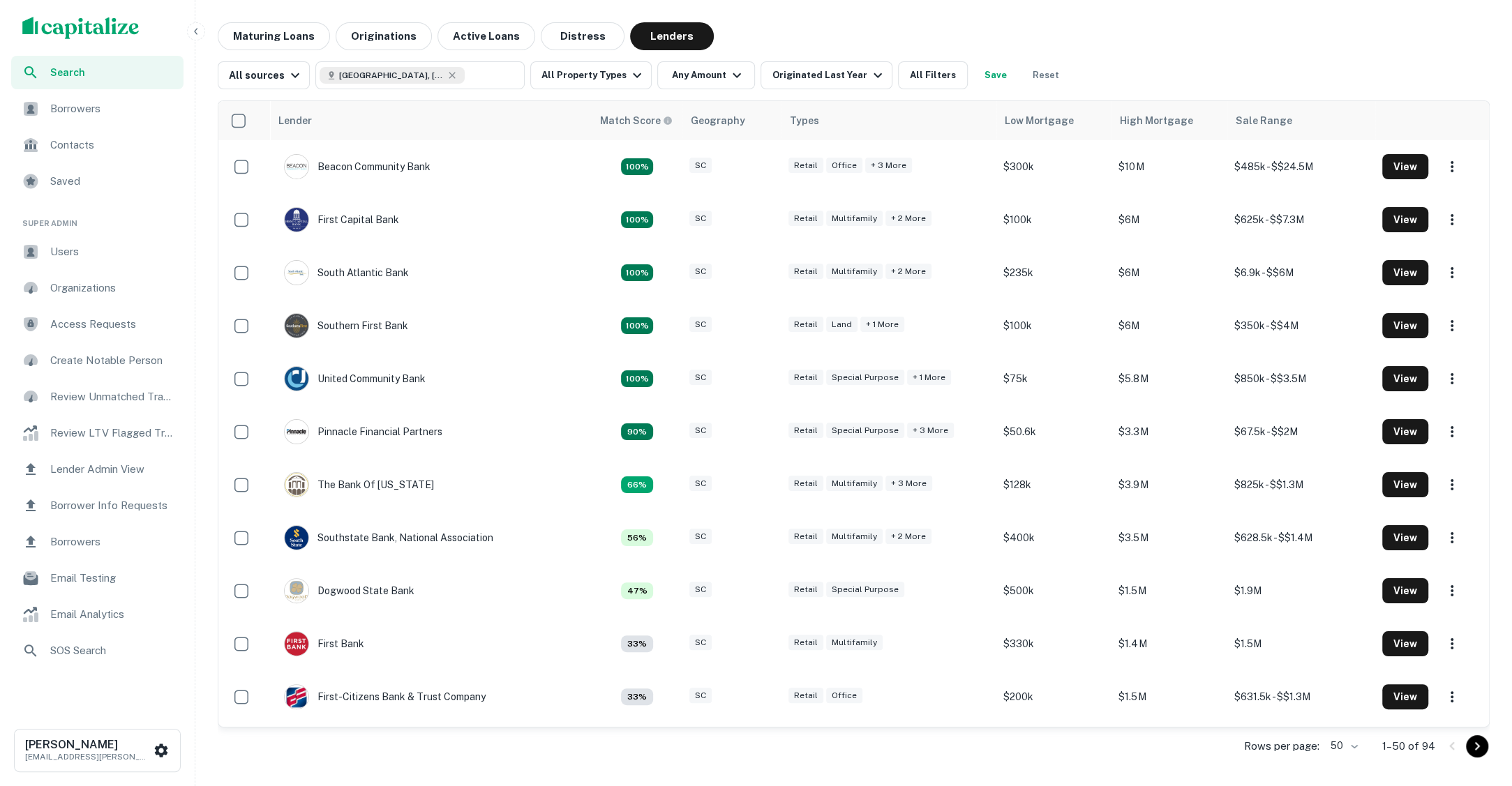
click at [87, 252] on span "Users" at bounding box center [112, 252] width 125 height 17
